Goal: Navigation & Orientation: Find specific page/section

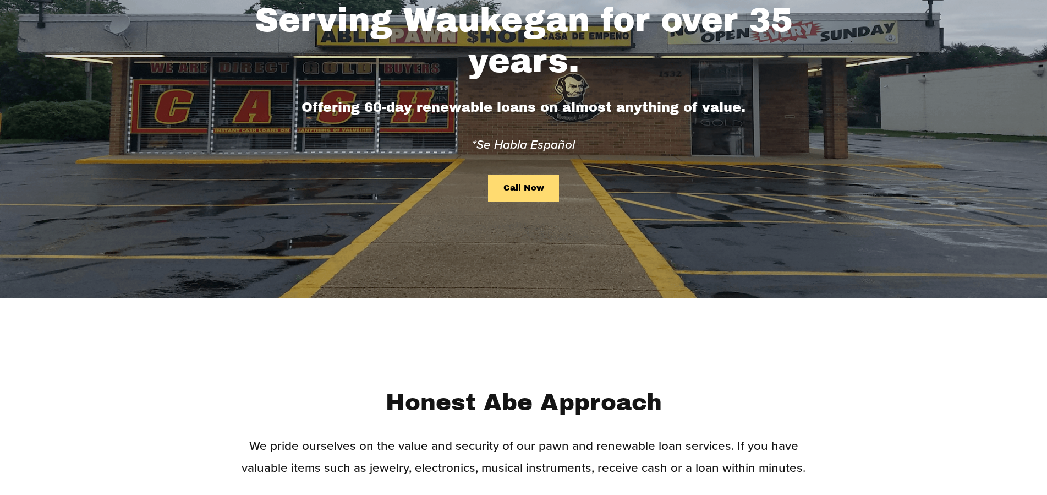
scroll to position [56, 0]
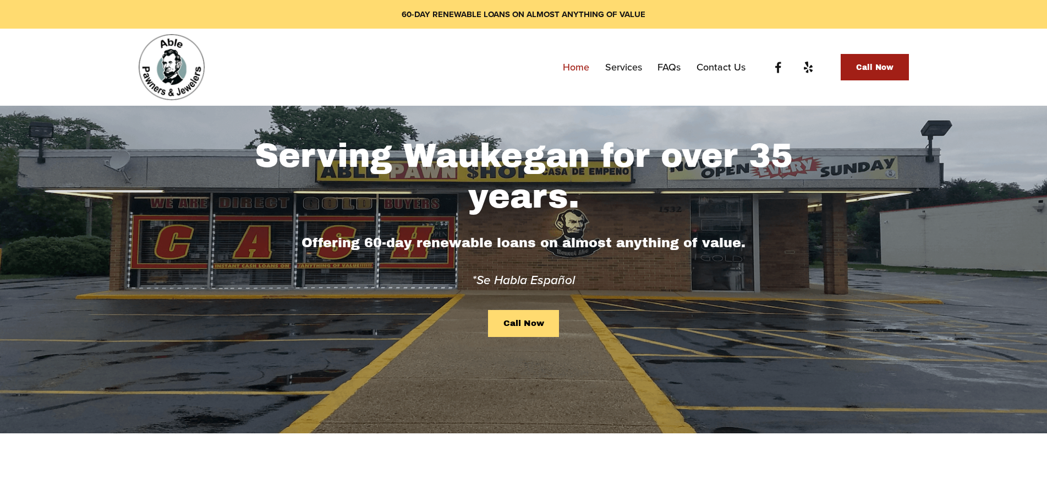
click at [573, 68] on link "Home" at bounding box center [576, 67] width 26 height 20
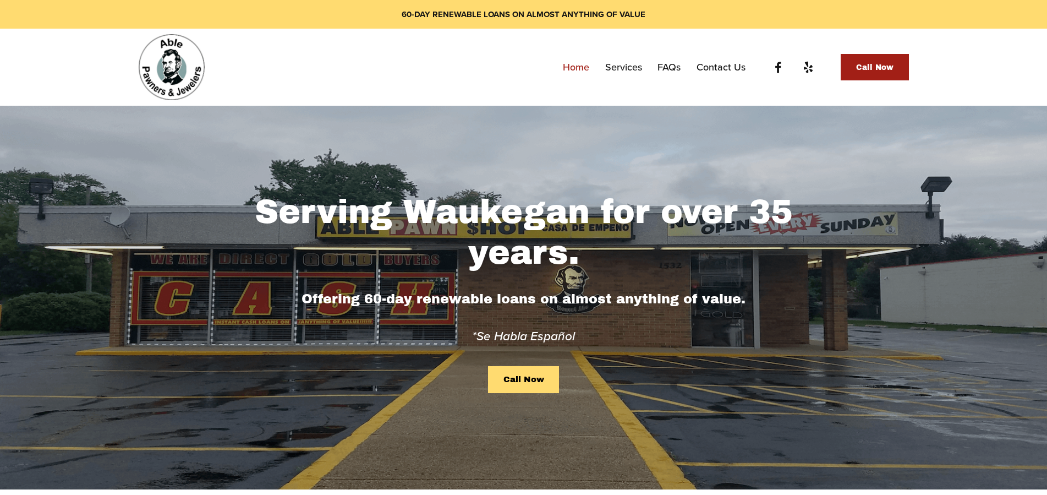
click at [622, 65] on link "Services" at bounding box center [623, 67] width 37 height 20
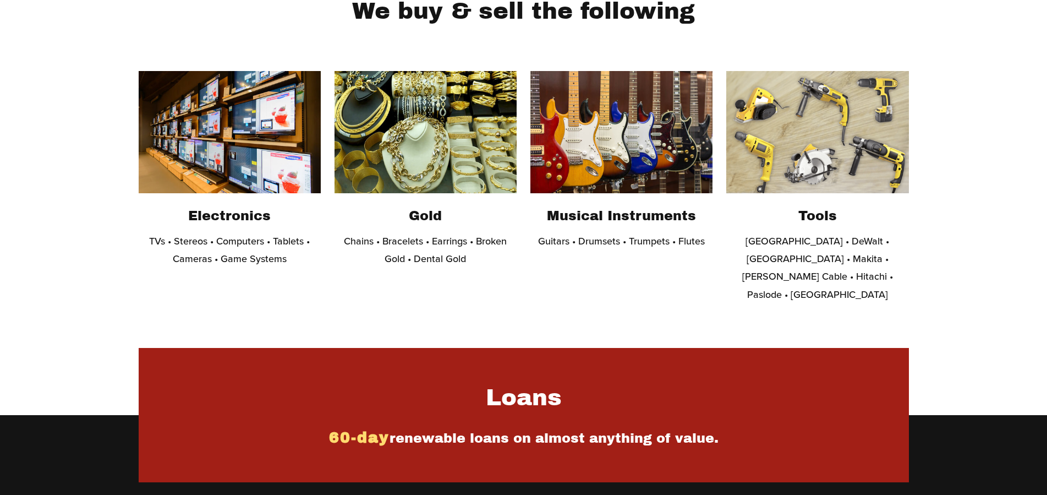
scroll to position [281, 0]
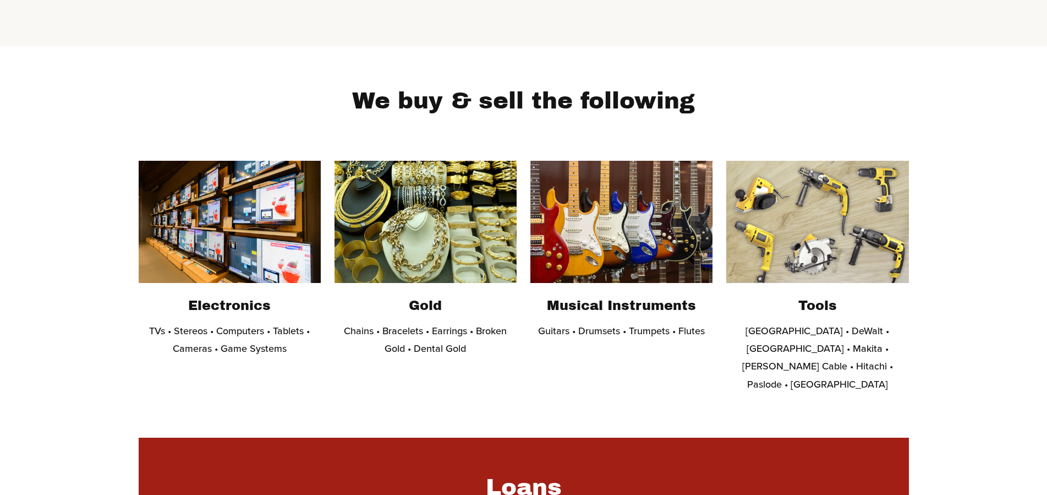
click at [423, 221] on img at bounding box center [426, 222] width 182 height 122
click at [411, 213] on img at bounding box center [426, 222] width 182 height 122
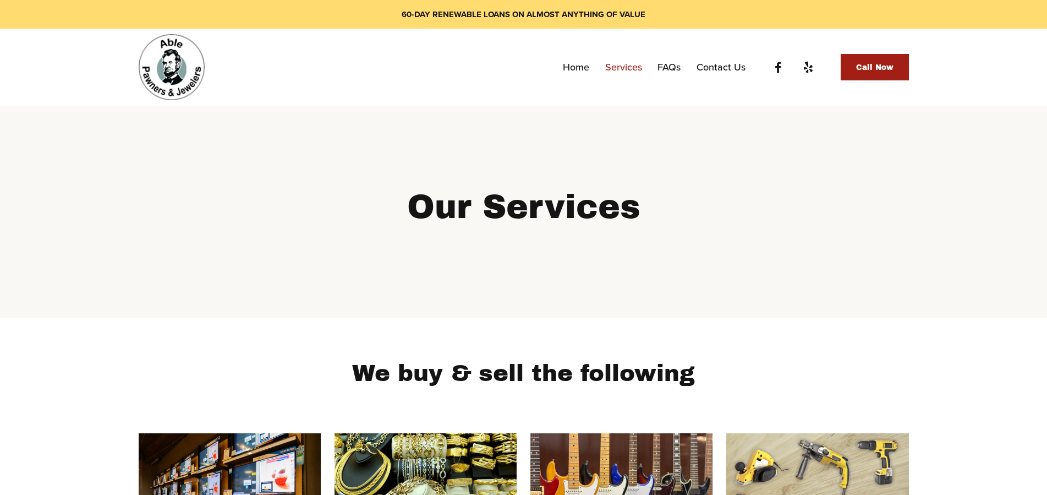
scroll to position [0, 0]
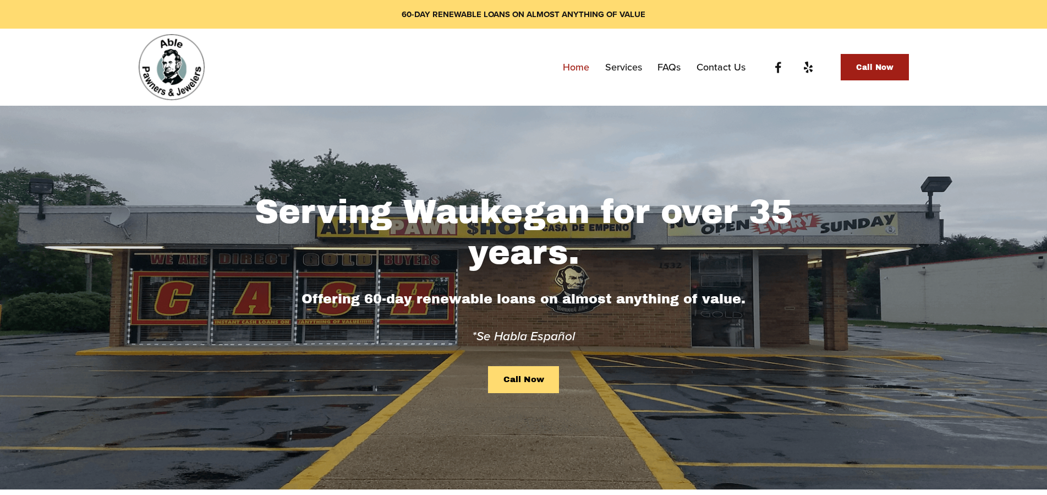
click at [168, 69] on img at bounding box center [172, 67] width 66 height 66
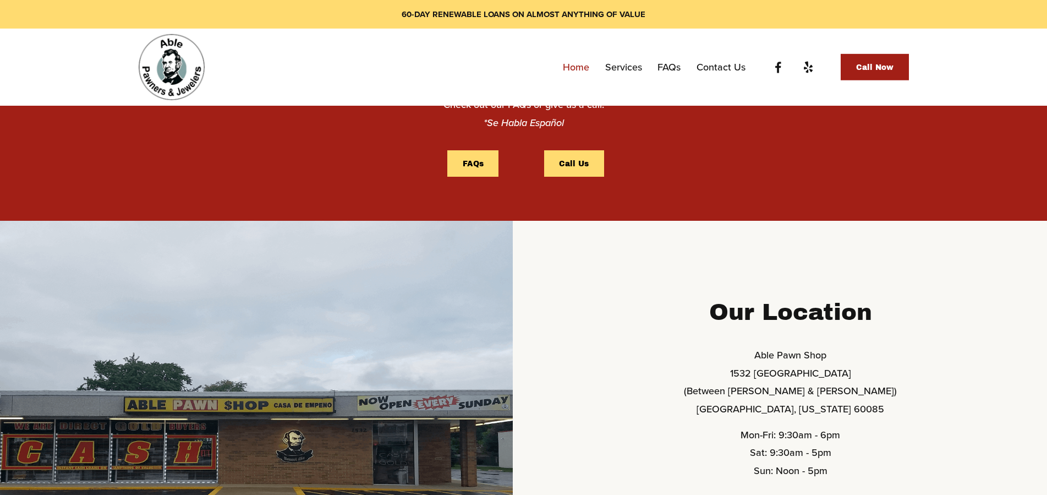
scroll to position [697, 0]
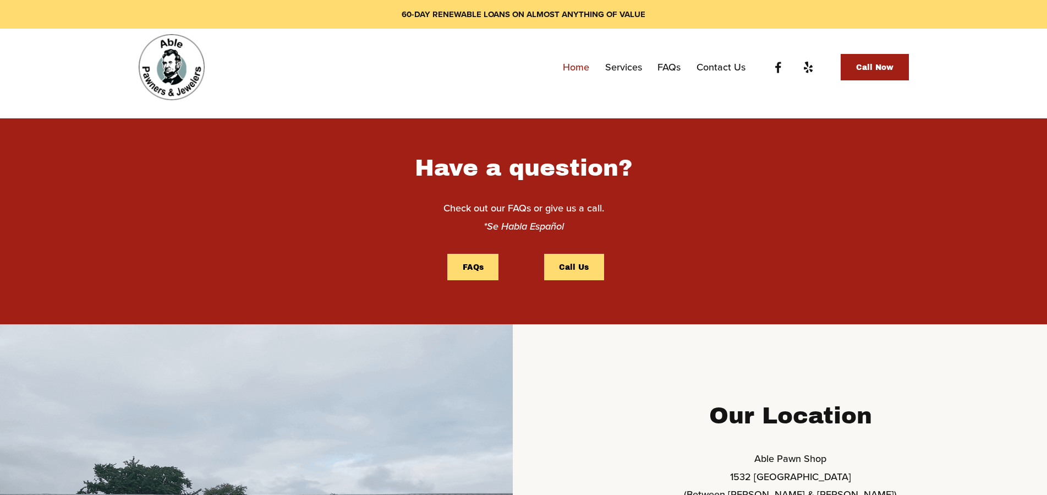
click at [622, 68] on link "Services" at bounding box center [623, 67] width 37 height 20
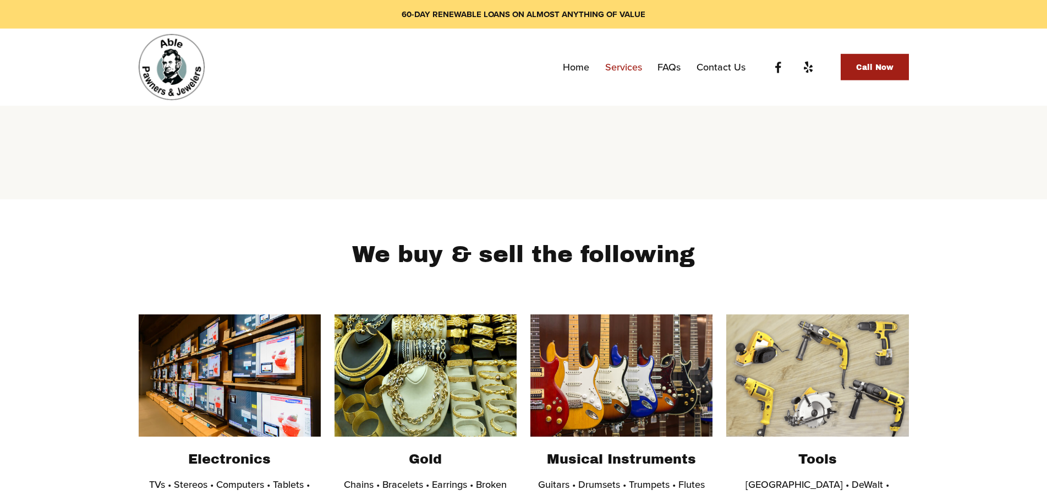
scroll to position [168, 0]
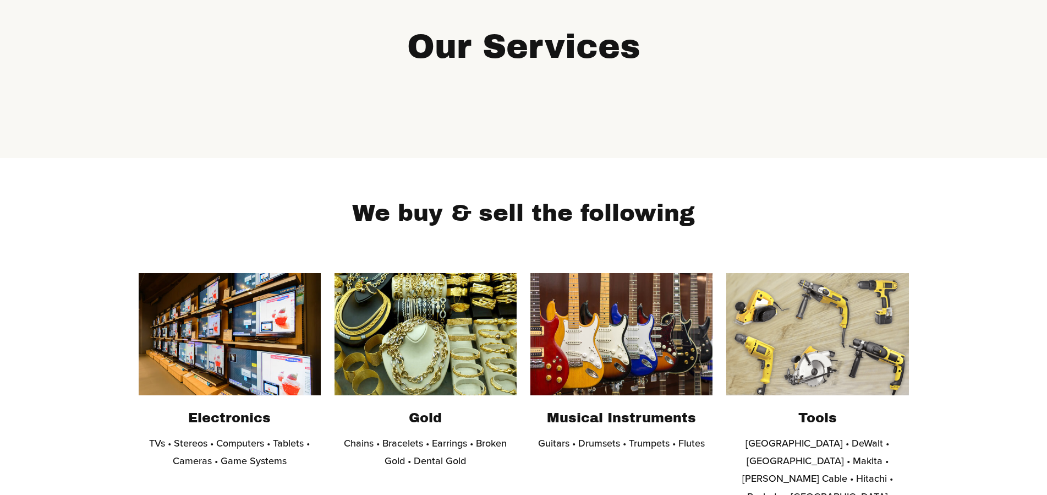
click at [853, 354] on img at bounding box center [817, 334] width 182 height 122
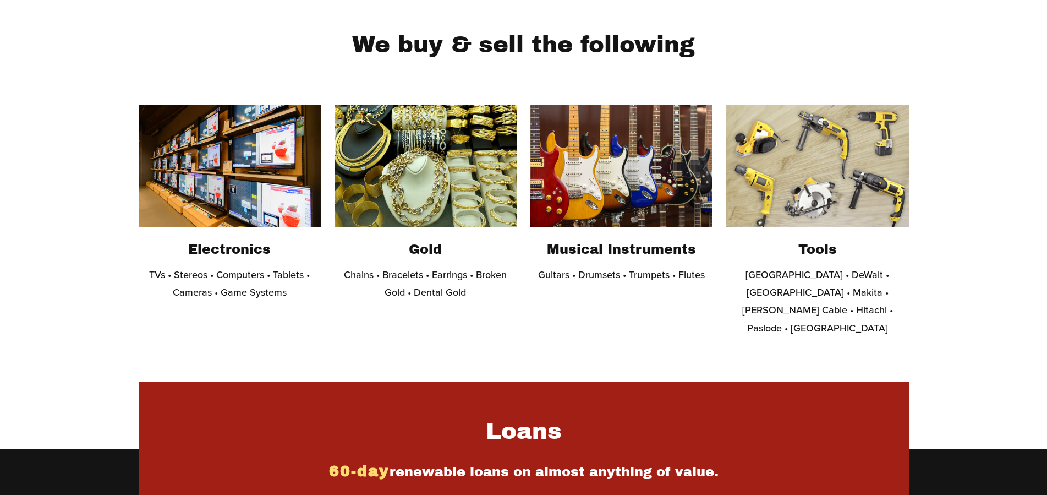
click at [759, 277] on p "Milwaukee • DeWalt • Ryobi • Makita • Porter Cable • Hitachi • Paslode • Bostit…" at bounding box center [817, 302] width 182 height 72
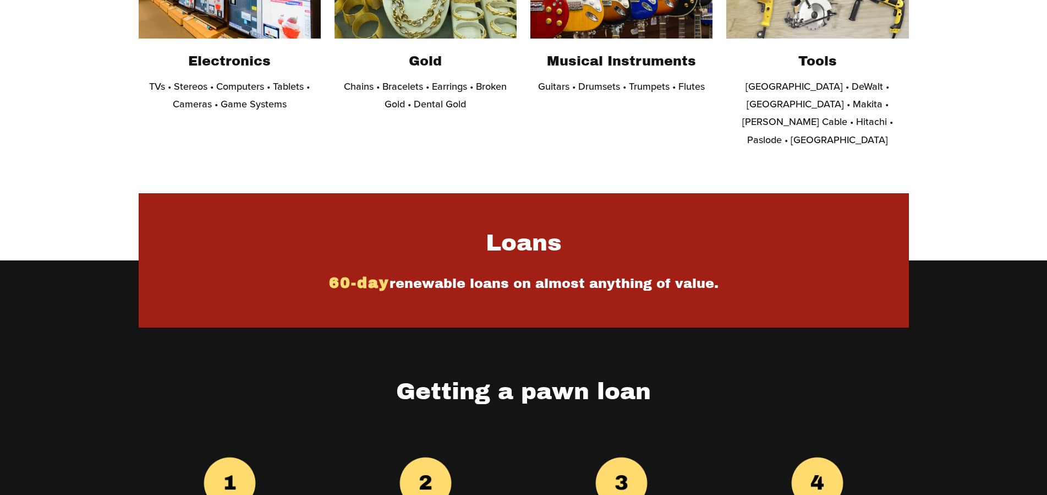
scroll to position [617, 0]
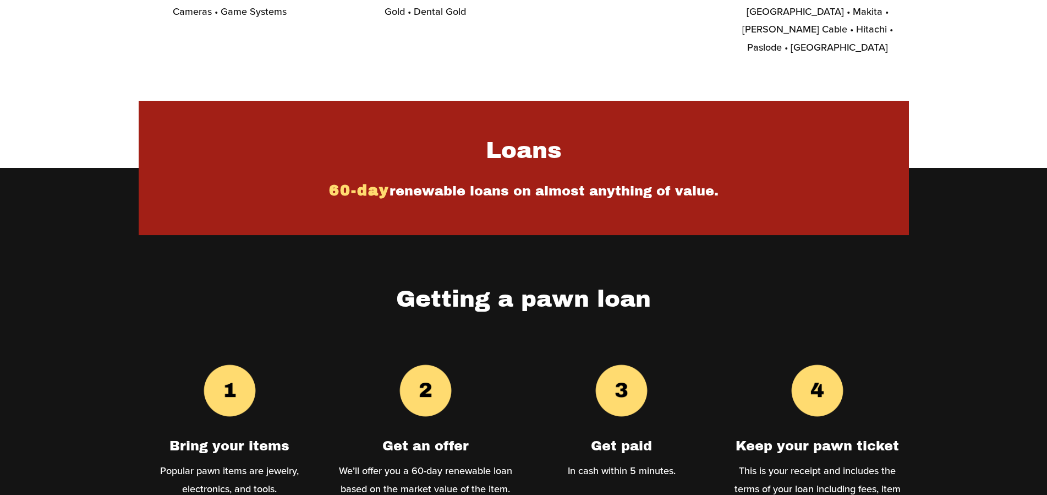
click at [438, 358] on img at bounding box center [425, 390] width 64 height 64
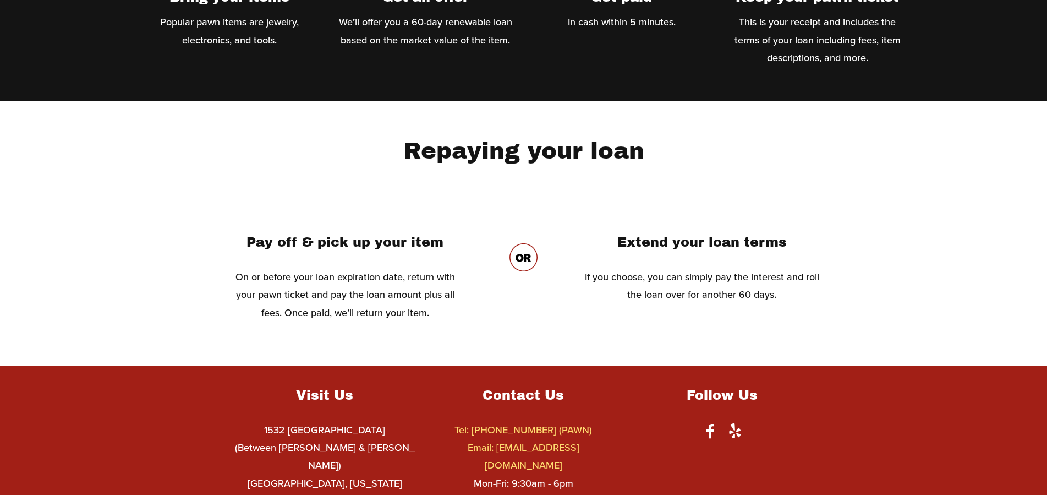
scroll to position [844, 0]
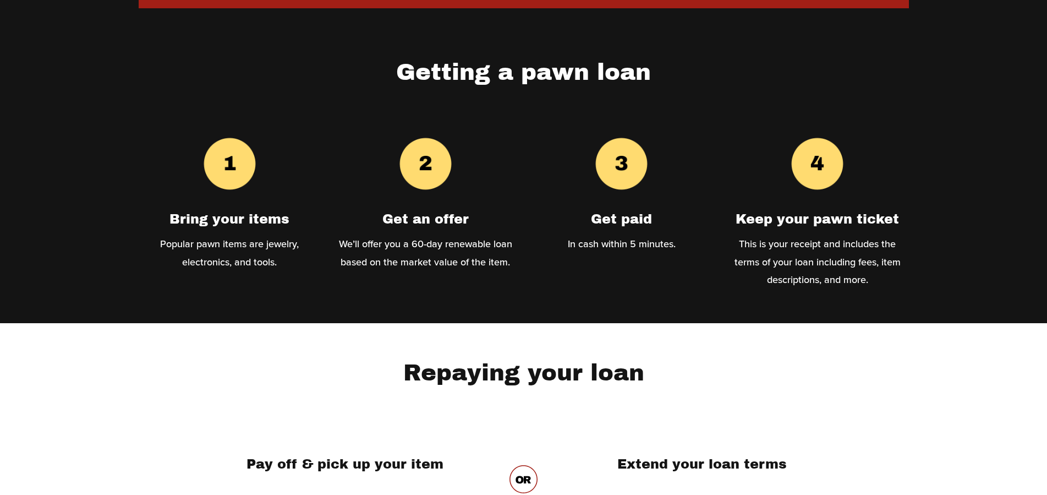
click at [801, 211] on h2 "Keep your pawn ticket" at bounding box center [817, 219] width 182 height 17
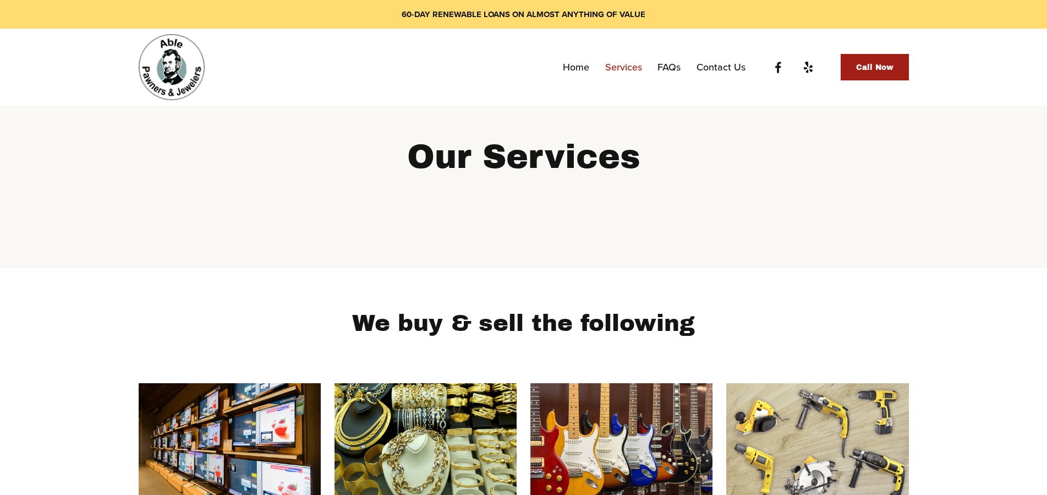
scroll to position [0, 0]
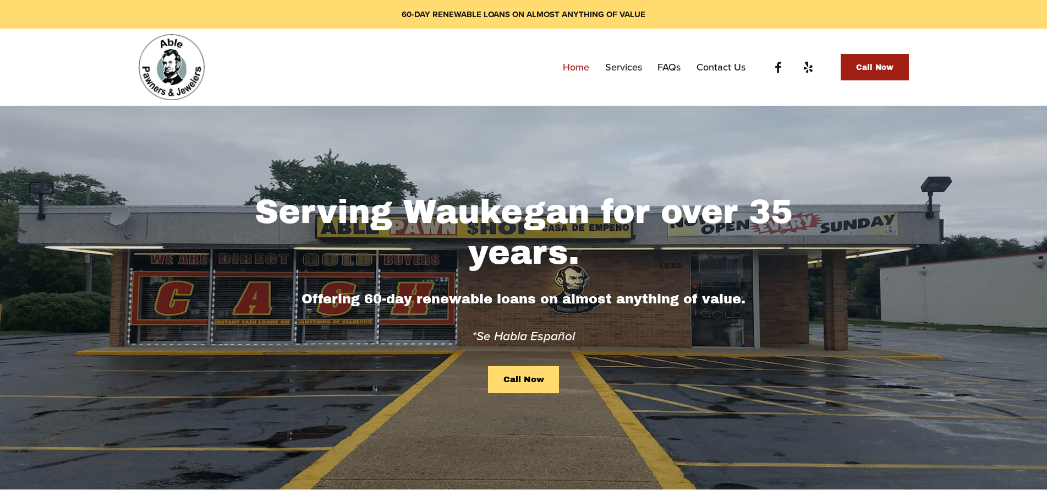
scroll to position [697, 0]
